Goal: Check status: Check status

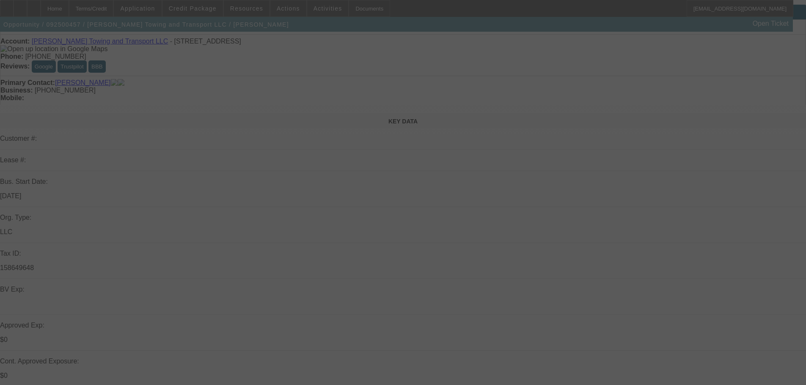
scroll to position [42, 0]
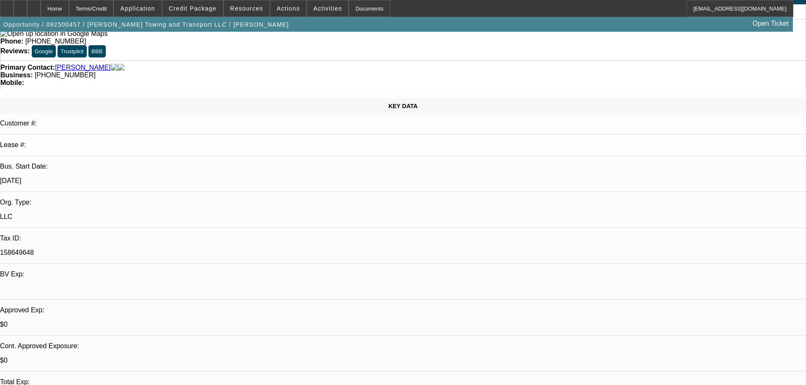
select select "0"
select select "2"
select select "0"
select select "6"
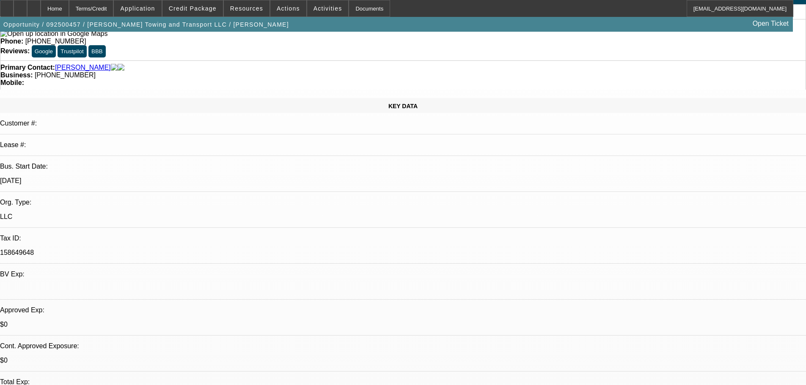
select select "0"
select select "2"
select select "0"
select select "6"
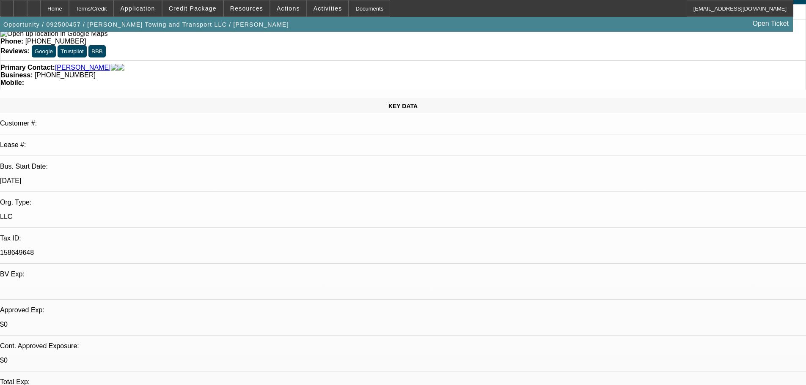
select select "0"
select select "2"
select select "0"
select select "6"
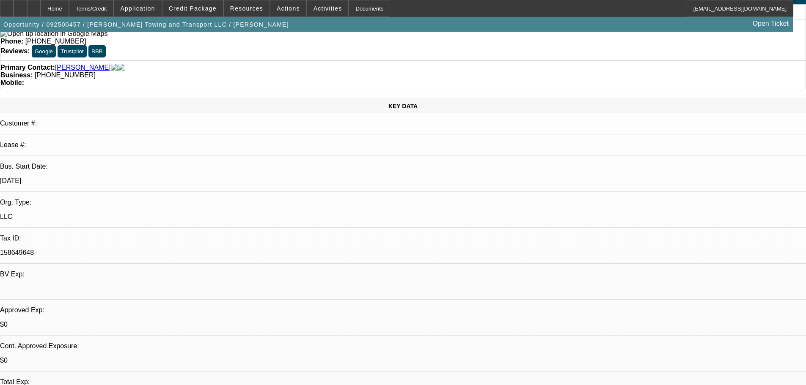
select select "0.1"
select select "2"
select select "0"
select select "6"
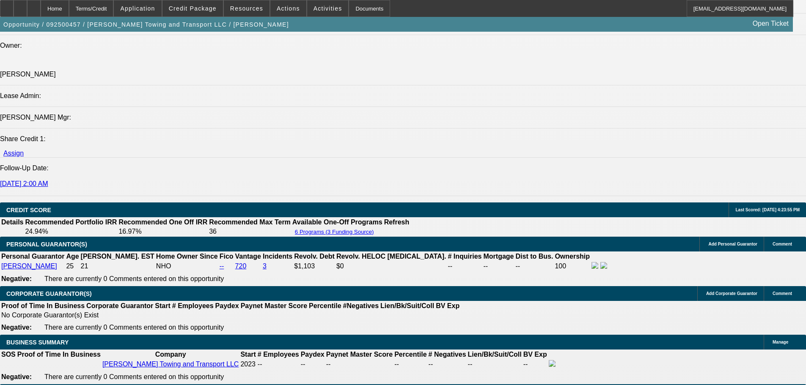
scroll to position [1057, 0]
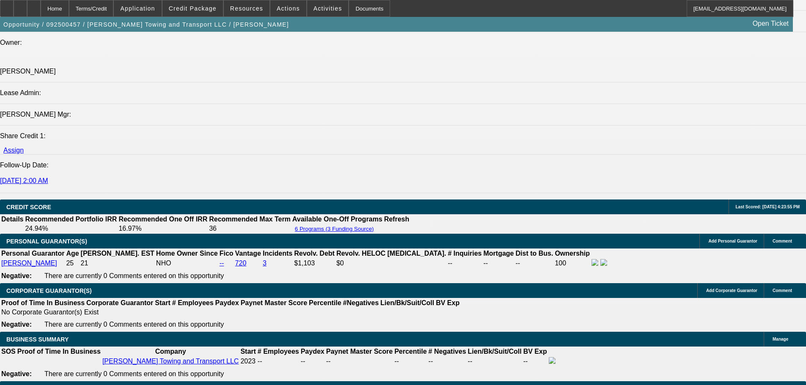
select select "0"
select select "2"
select select "0.1"
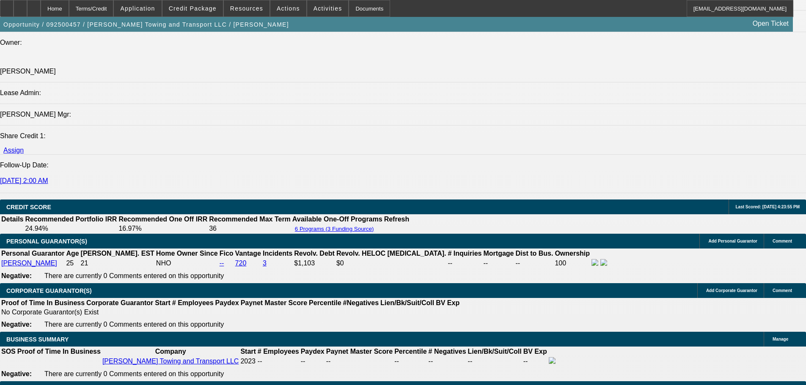
select select "4"
select select "0"
select select "2"
select select "0.1"
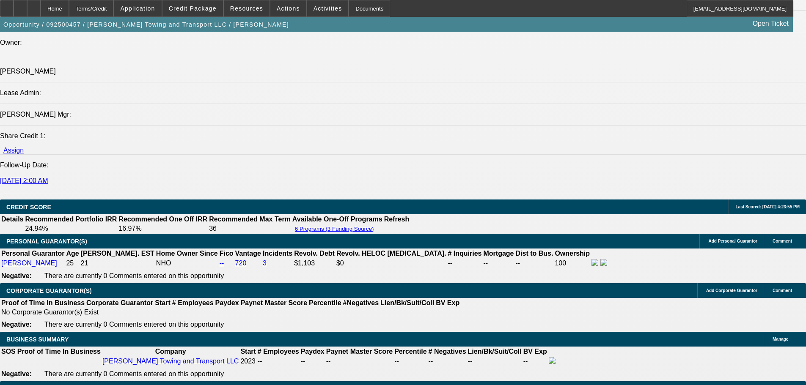
select select "4"
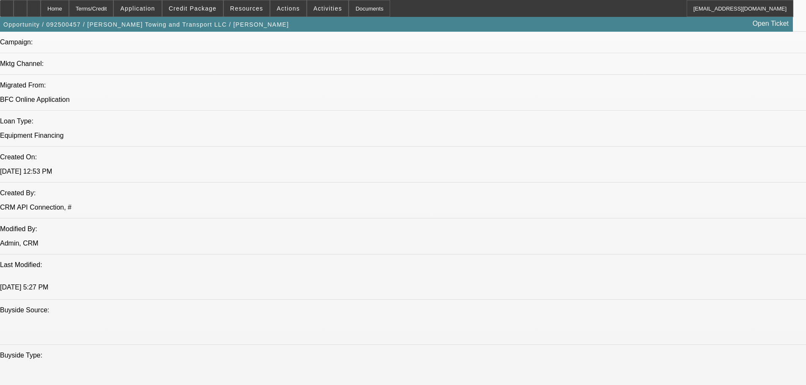
scroll to position [211, 0]
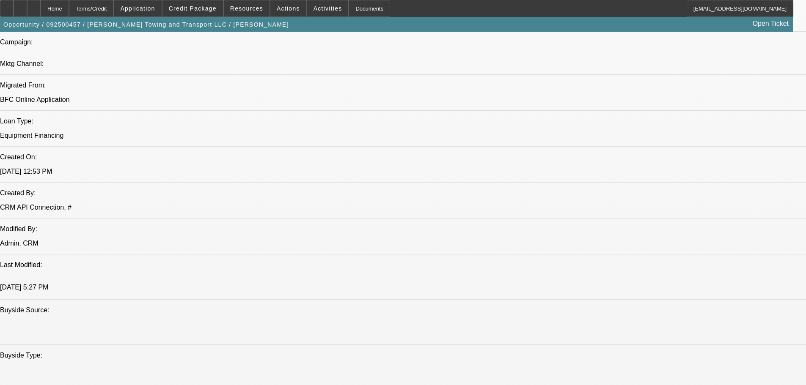
scroll to position [127, 0]
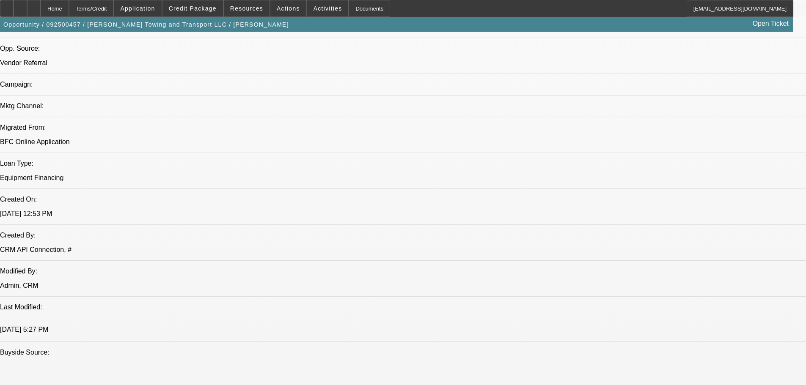
scroll to position [42, 0]
